Goal: Information Seeking & Learning: Find specific fact

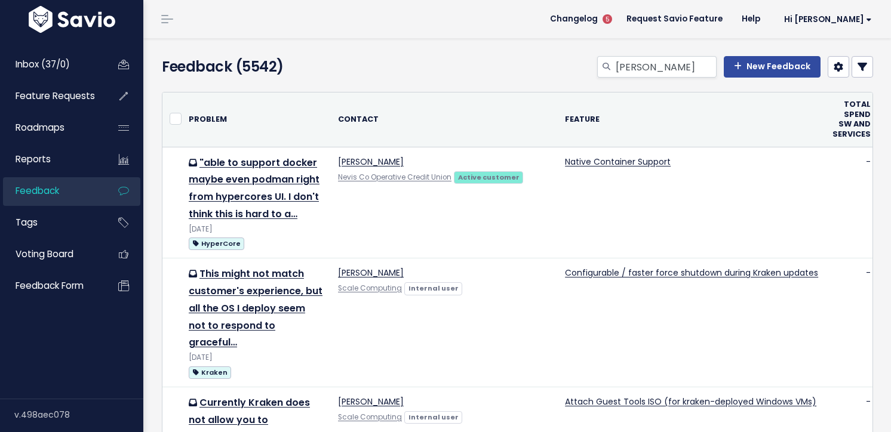
type input "jesse"
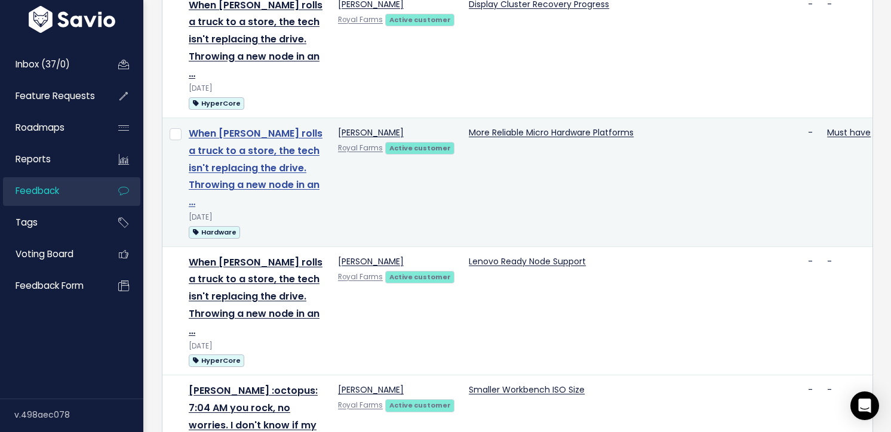
scroll to position [81, 0]
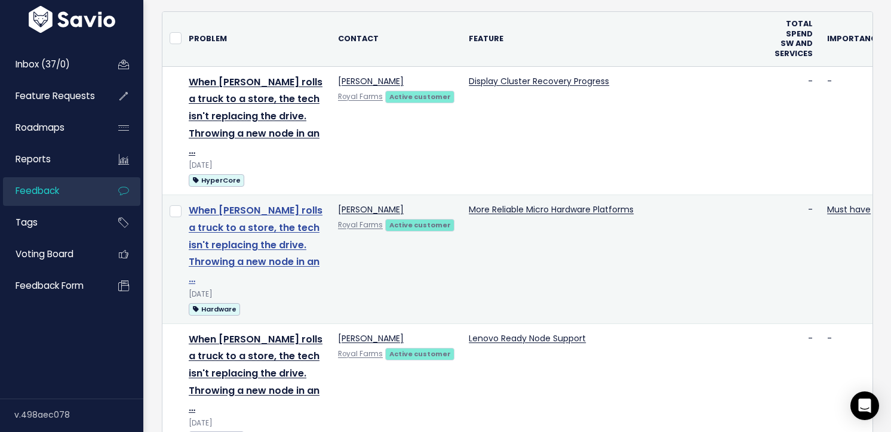
click at [248, 232] on link "When Jesse rolls a truck to a store, the tech isn't replacing the drive. Throwi…" at bounding box center [256, 245] width 134 height 82
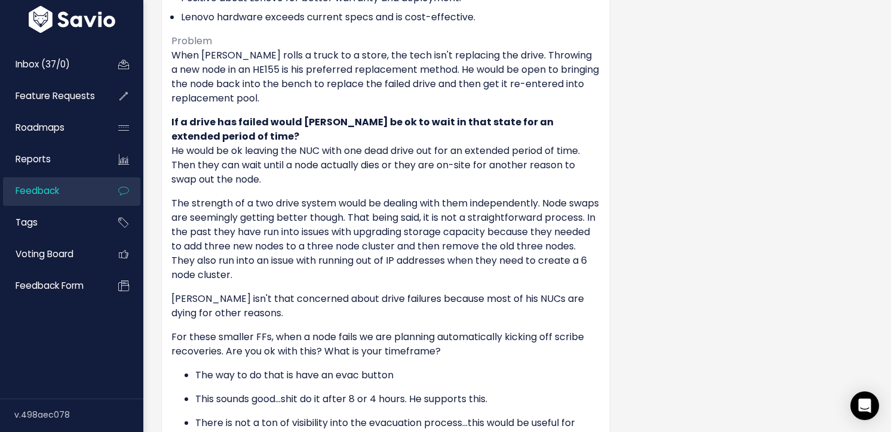
scroll to position [366, 0]
